Goal: Task Accomplishment & Management: Manage account settings

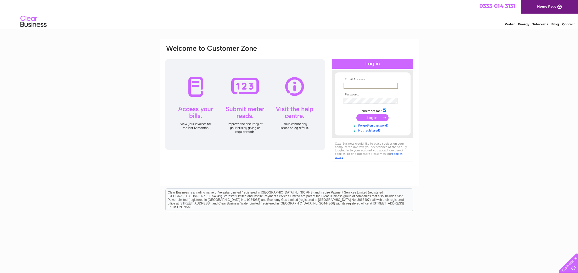
type input "[EMAIL_ADDRESS][PERSON_NAME][DOMAIN_NAME]"
click at [373, 118] on input "submit" at bounding box center [372, 117] width 32 height 7
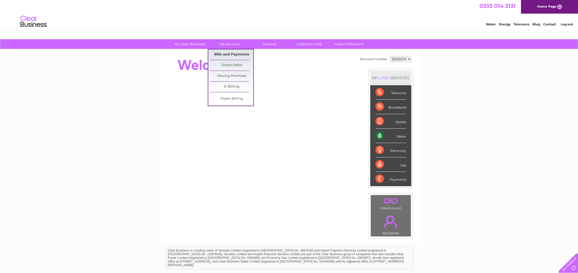
click at [225, 55] on link "Bills and Payments" at bounding box center [231, 54] width 43 height 10
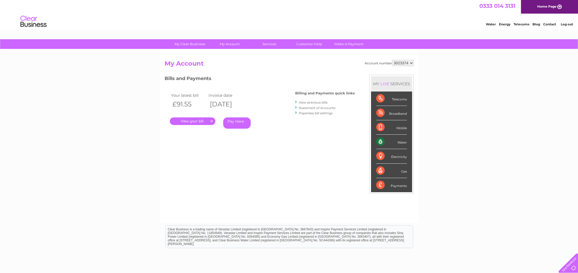
click at [192, 120] on link "." at bounding box center [193, 121] width 46 height 8
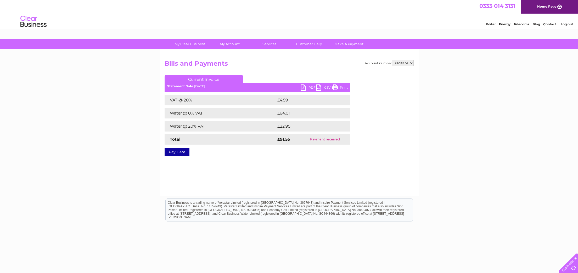
click at [310, 86] on link "PDF" at bounding box center [309, 89] width 16 height 8
